Goal: Navigation & Orientation: Find specific page/section

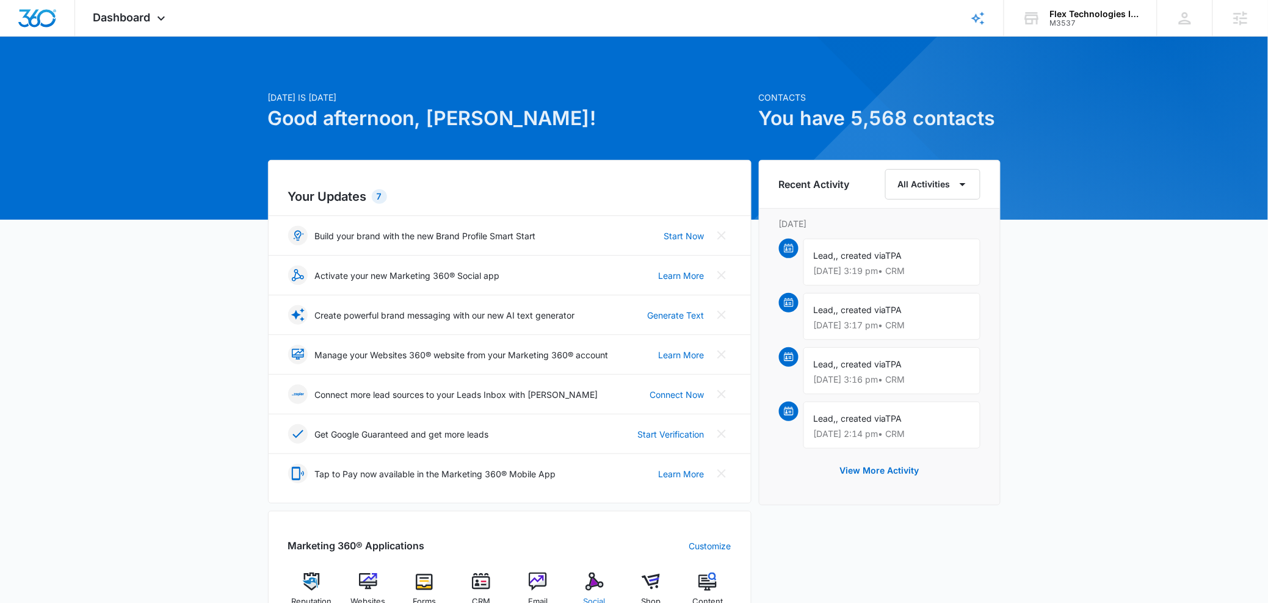
click at [598, 584] on img at bounding box center [595, 582] width 18 height 18
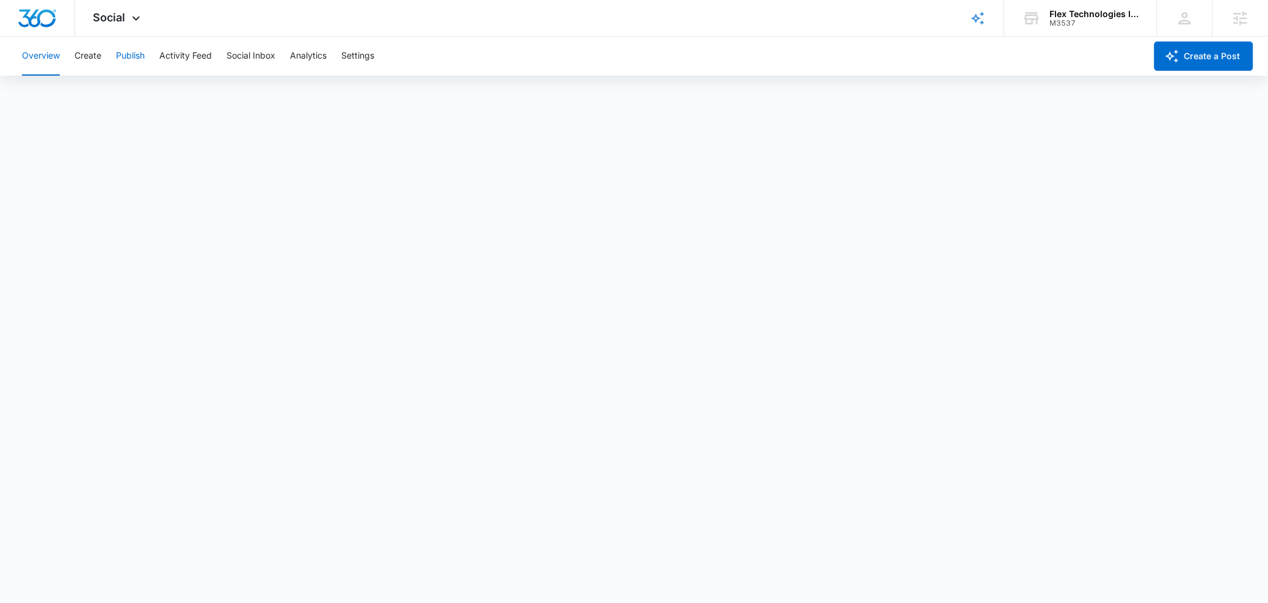
click at [125, 59] on button "Publish" at bounding box center [130, 56] width 29 height 39
click at [79, 55] on button "Create" at bounding box center [87, 56] width 27 height 39
click at [102, 100] on button "Approvals" at bounding box center [119, 93] width 41 height 34
click at [115, 57] on div "Overview Create Publish Activity Feed Social Inbox Analytics Settings" at bounding box center [580, 56] width 1131 height 39
click at [118, 57] on button "Publish" at bounding box center [130, 56] width 29 height 39
